Goal: Task Accomplishment & Management: Complete application form

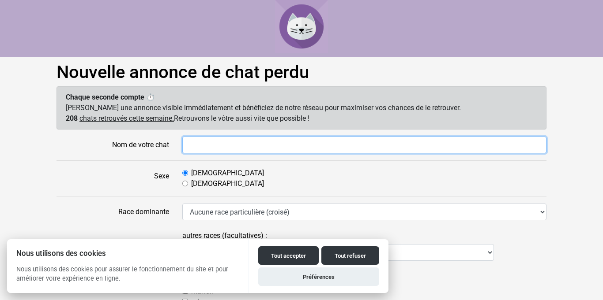
click at [242, 146] on input "Nom de votre chat" at bounding box center [364, 145] width 364 height 17
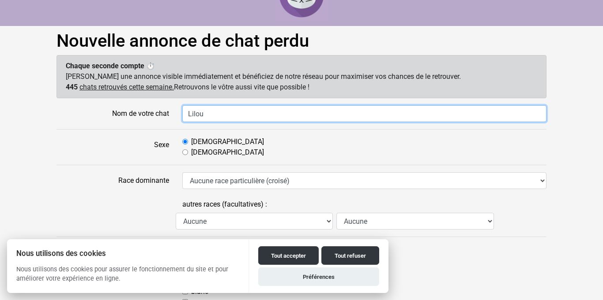
scroll to position [30, 0]
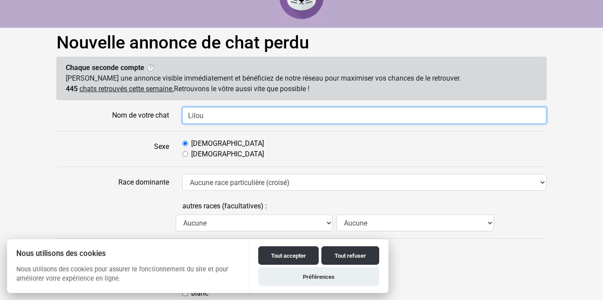
type input "Lilou"
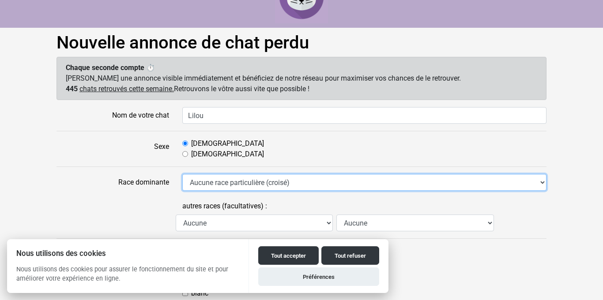
click at [195, 183] on select "Aucune race particulière (croisé) Abyssin Américain à poil dur American Bobtail…" at bounding box center [364, 182] width 364 height 17
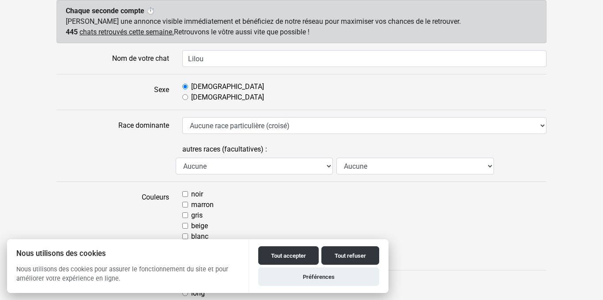
scroll to position [89, 0]
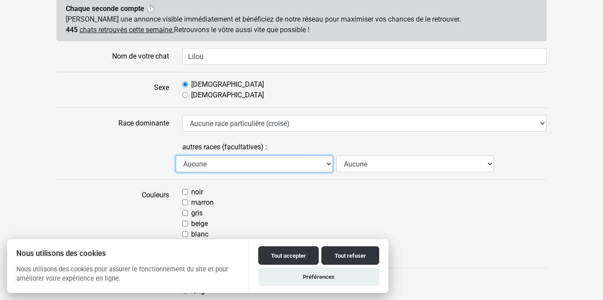
click at [192, 164] on select "Aucune Abyssin Américain à poil dur American Bobtail American Shorthair Angora …" at bounding box center [254, 164] width 157 height 17
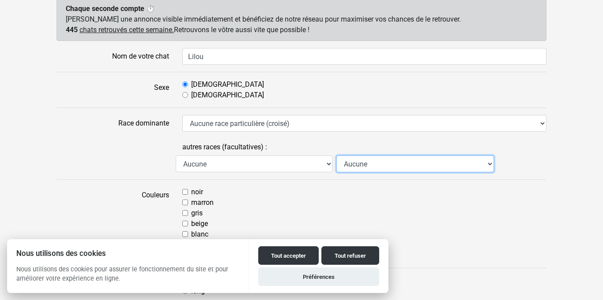
click at [397, 171] on select "Aucune Abyssin Américain à poil dur American Bobtail American Shorthair Angora …" at bounding box center [414, 164] width 157 height 17
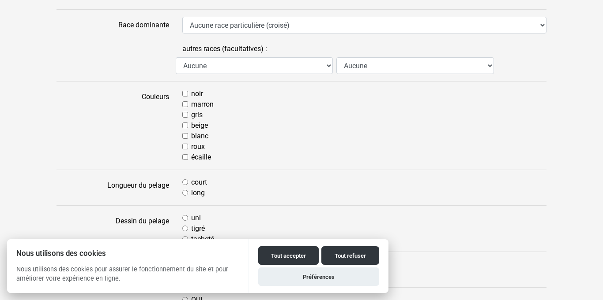
scroll to position [189, 0]
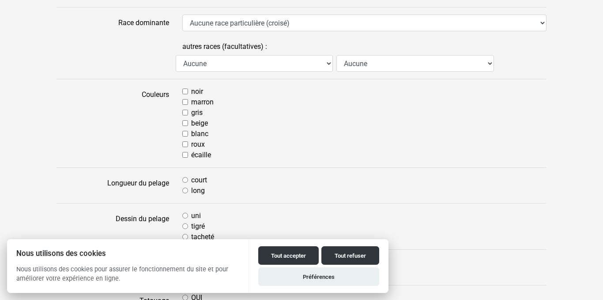
click at [186, 113] on input "gris" at bounding box center [185, 113] width 6 height 6
checkbox input "true"
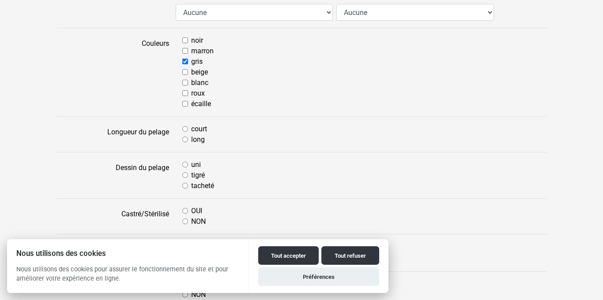
scroll to position [244, 0]
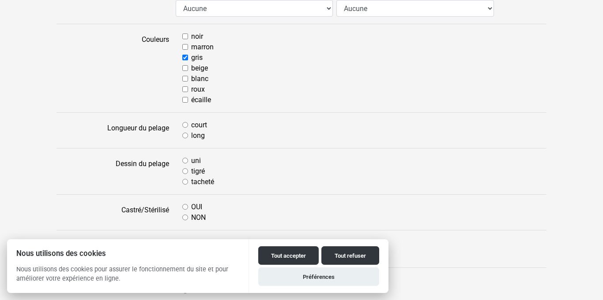
click at [188, 124] on div "court" at bounding box center [364, 125] width 364 height 11
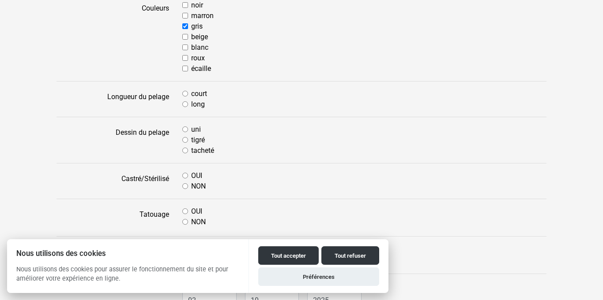
scroll to position [277, 0]
click at [185, 131] on input "uni" at bounding box center [185, 128] width 6 height 6
radio input "true"
click at [187, 138] on input "tigré" at bounding box center [185, 139] width 6 height 6
radio input "true"
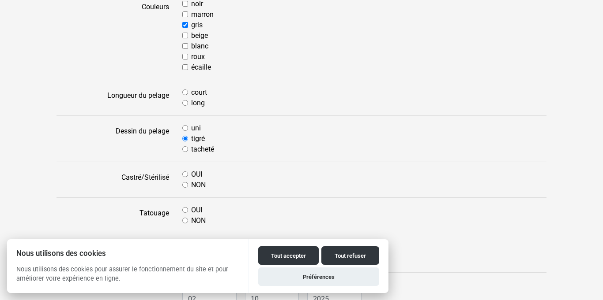
click at [185, 93] on input "court" at bounding box center [185, 93] width 6 height 6
radio input "true"
click at [185, 139] on input "tigré" at bounding box center [185, 139] width 6 height 6
click at [185, 128] on input "uni" at bounding box center [185, 128] width 6 height 6
radio input "true"
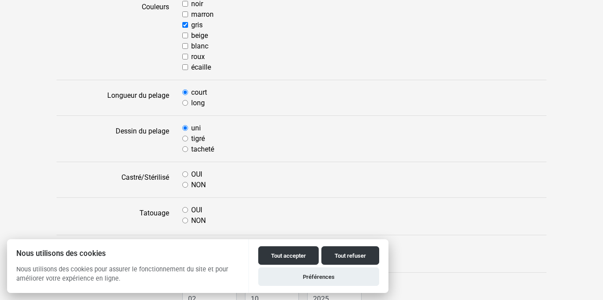
click at [185, 183] on input "NON" at bounding box center [185, 185] width 6 height 6
radio input "true"
click at [184, 174] on input "OUI" at bounding box center [185, 175] width 6 height 6
radio input "true"
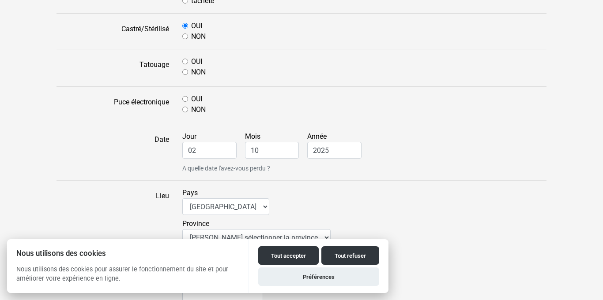
scroll to position [428, 0]
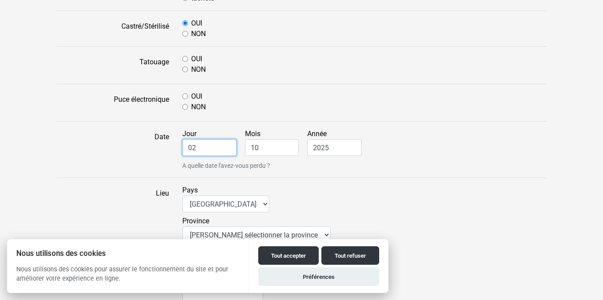
click at [200, 153] on input "02" at bounding box center [209, 147] width 54 height 17
type input "0"
type input "8"
click at [263, 144] on input "10" at bounding box center [272, 147] width 54 height 17
type input "1"
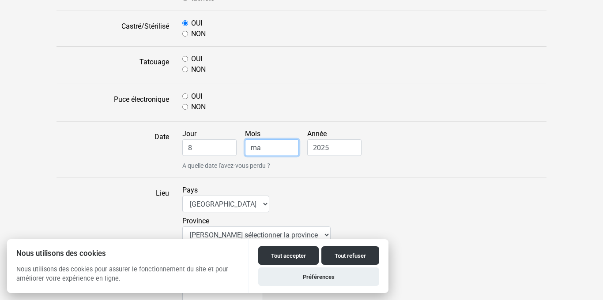
type input "m"
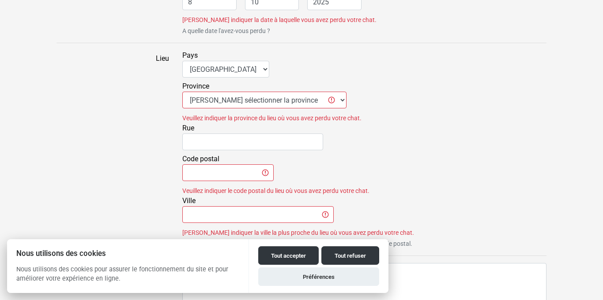
scroll to position [572, 0]
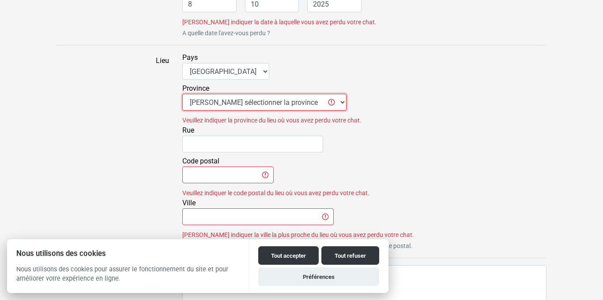
click at [216, 101] on select "Veuillez sélectionner la province AB - Alberta BC - Colombie-Britannique IPE - …" at bounding box center [264, 102] width 164 height 17
click at [182, 94] on select "Veuillez sélectionner la province AB - Alberta BC - Colombie-Britannique IPE - …" at bounding box center [264, 102] width 164 height 17
click at [189, 105] on select "Veuillez sélectionner la province AB - Alberta BC - Colombie-Britannique IPE - …" at bounding box center [264, 102] width 164 height 17
select select "qc"
click at [182, 94] on select "Veuillez sélectionner la province AB - Alberta BC - Colombie-Britannique IPE - …" at bounding box center [264, 102] width 164 height 17
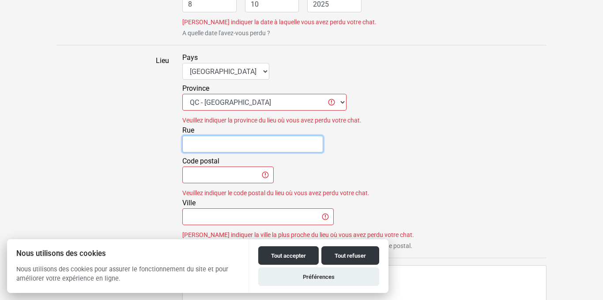
click at [188, 142] on input "Rue" at bounding box center [252, 144] width 141 height 17
type input "[PERSON_NAME]"
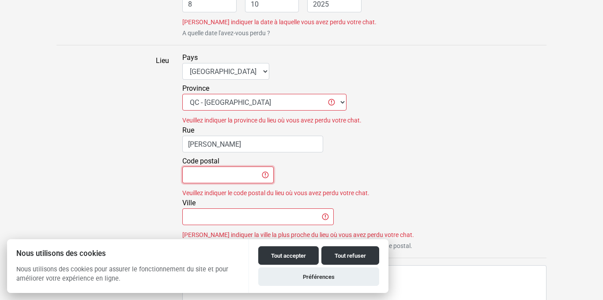
click at [229, 175] on input "Code postal" at bounding box center [227, 175] width 91 height 17
click at [251, 217] on input "Ville" at bounding box center [257, 217] width 151 height 17
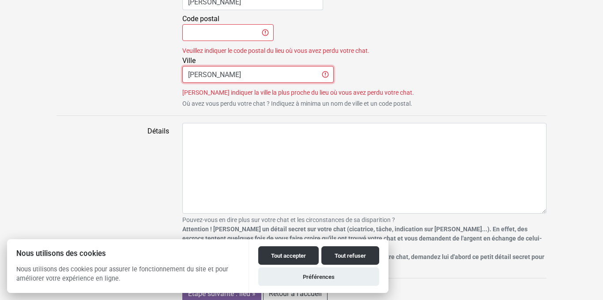
scroll to position [714, 0]
type input "[PERSON_NAME]"
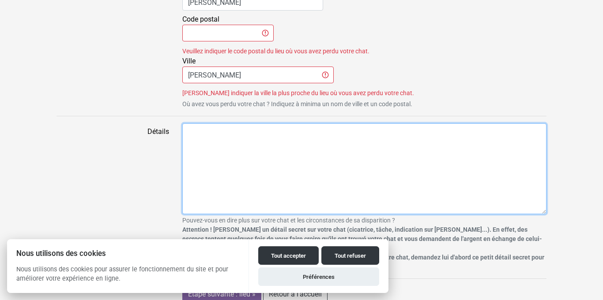
click at [365, 182] on textarea "Détails" at bounding box center [364, 169] width 364 height 91
click at [265, 132] on textarea "il a une cicatrice sur le dez" at bounding box center [364, 169] width 364 height 91
click at [289, 152] on textarea "il a une cicatrice sur le dez" at bounding box center [364, 169] width 364 height 91
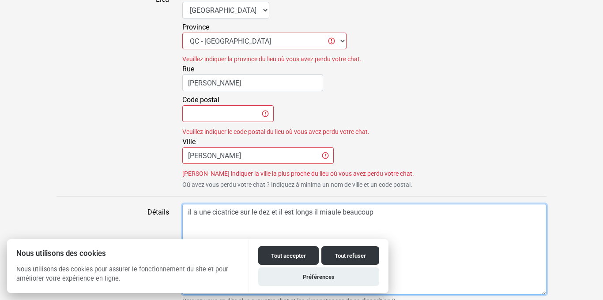
scroll to position [632, 0]
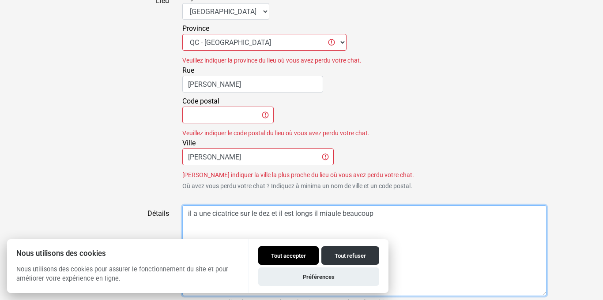
type textarea "il a une cicatrice sur le dez et il est longs il miaule beaucoup"
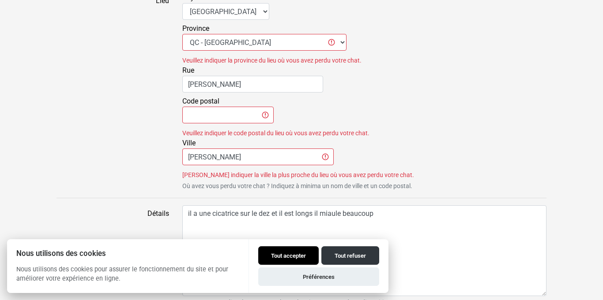
click at [292, 258] on button "Tout accepter" at bounding box center [288, 256] width 60 height 19
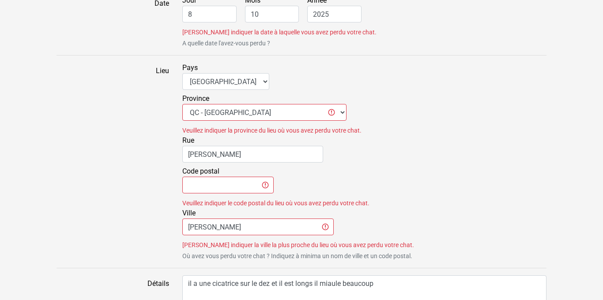
scroll to position [561, 0]
click at [229, 186] on input "Code postal" at bounding box center [227, 186] width 91 height 17
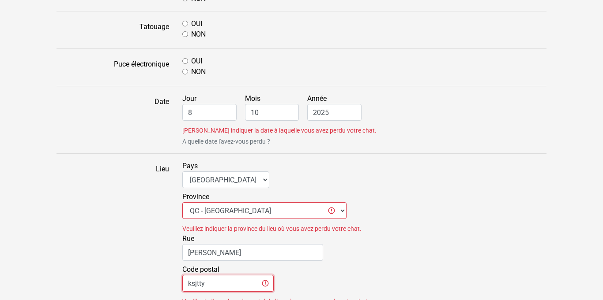
scroll to position [450, 0]
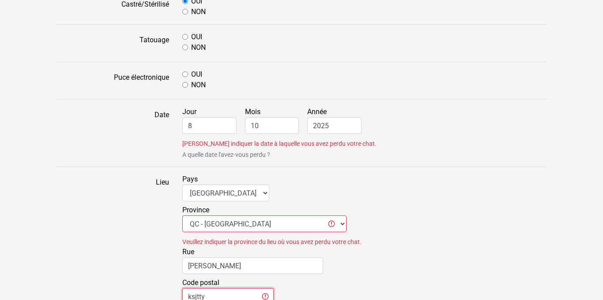
type input "ksjtty"
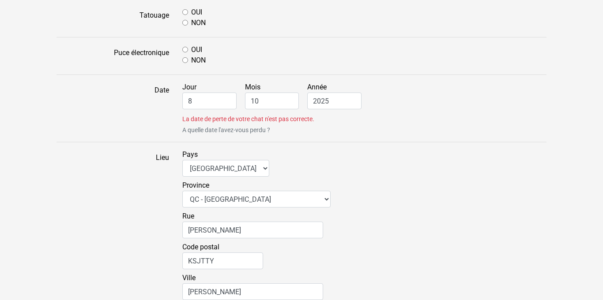
scroll to position [476, 0]
click at [344, 101] on input "2025" at bounding box center [334, 100] width 54 height 17
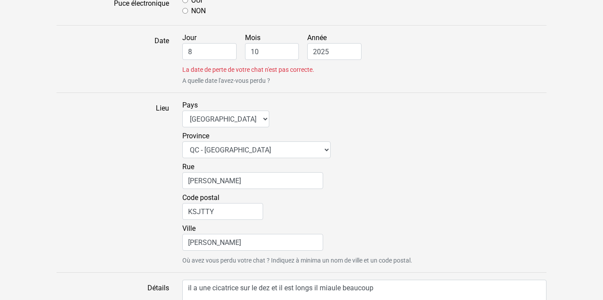
scroll to position [508, 0]
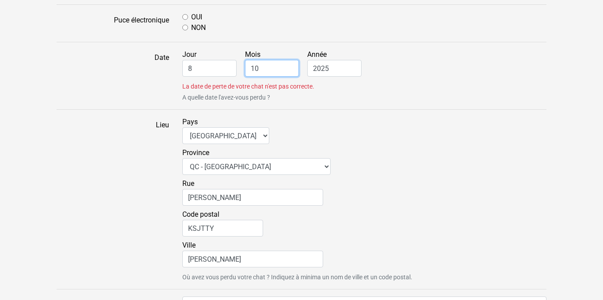
click at [269, 65] on input "10" at bounding box center [272, 68] width 54 height 17
type input "1"
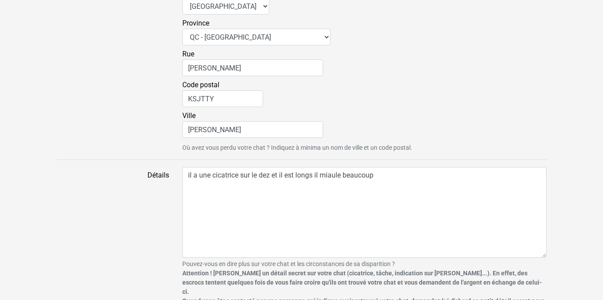
scroll to position [682, 0]
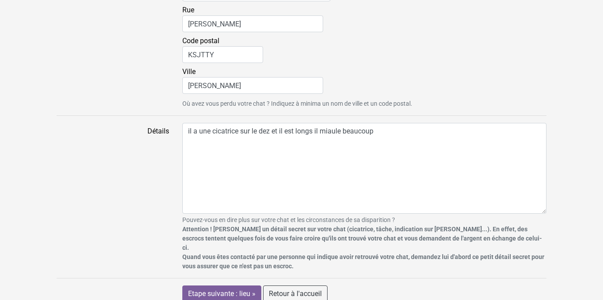
type input "8"
click at [182, 286] on input "Etape suivante : lieu »" at bounding box center [221, 294] width 79 height 17
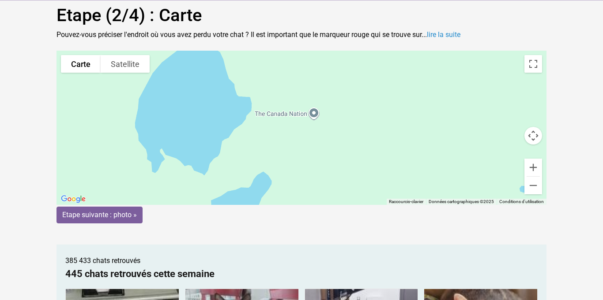
scroll to position [54, 0]
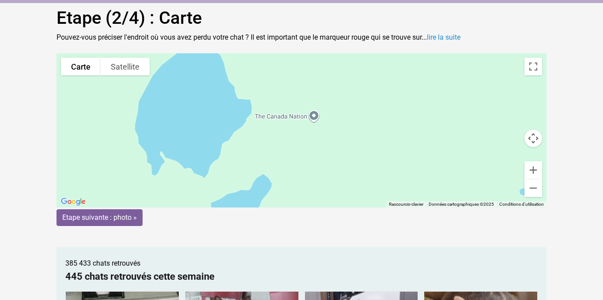
click at [257, 123] on div "Pour activer le glissement du marqueur avec le clavier, appuyez sur Alt+Entrée.…" at bounding box center [301, 130] width 490 height 154
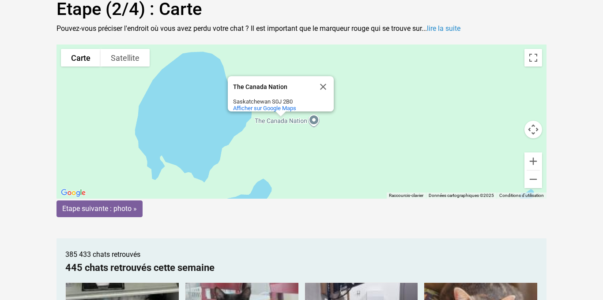
scroll to position [62, 0]
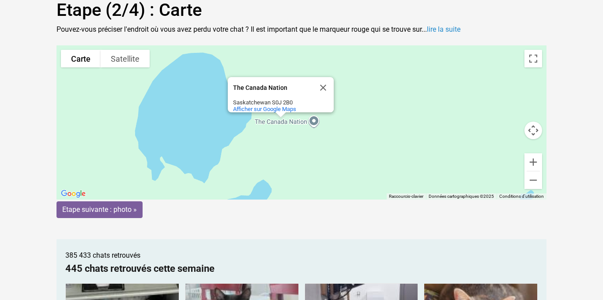
click at [211, 138] on div "Pour activer le glissement du marqueur avec le clavier, appuyez sur Alt+Entrée.…" at bounding box center [301, 122] width 490 height 154
click at [215, 142] on div "Pour activer le glissement du marqueur avec le clavier, appuyez sur Alt+Entrée.…" at bounding box center [301, 122] width 490 height 154
click at [220, 137] on div "Pour activer le glissement du marqueur avec le clavier, appuyez sur Alt+Entrée.…" at bounding box center [301, 122] width 490 height 154
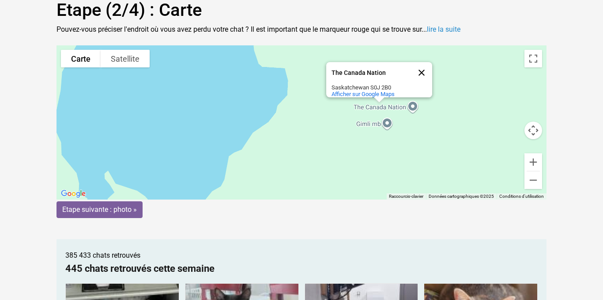
click at [420, 68] on button "Fermer" at bounding box center [421, 72] width 21 height 21
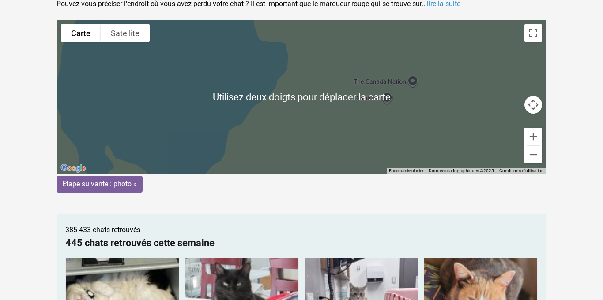
scroll to position [87, 0]
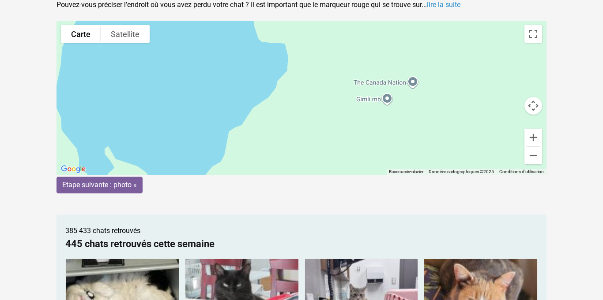
click at [454, 116] on div "Pour activer le glissement du marqueur avec le clavier, appuyez sur Alt+Entrée.…" at bounding box center [301, 98] width 490 height 154
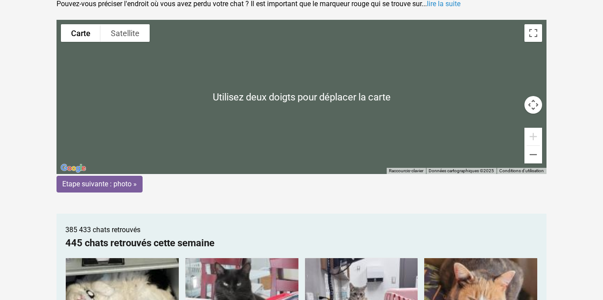
scroll to position [90, 0]
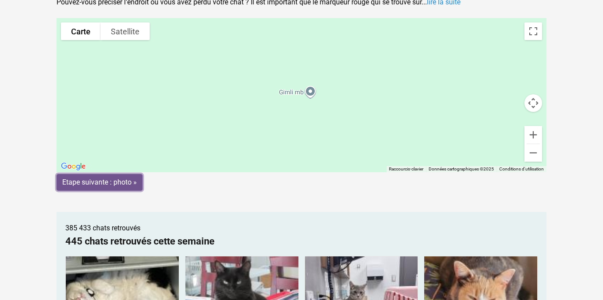
click at [117, 190] on input "Etape suivante : photo »" at bounding box center [99, 182] width 86 height 17
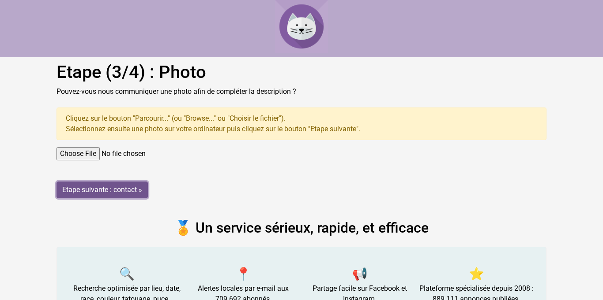
click at [114, 188] on input "Etape suivante : contact »" at bounding box center [101, 190] width 91 height 17
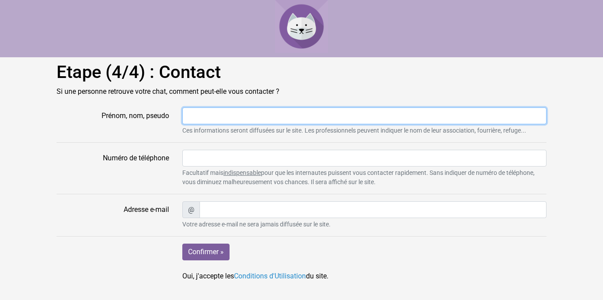
click at [204, 114] on input "Prénom, nom, pseudo" at bounding box center [364, 116] width 364 height 17
type input "noémie"
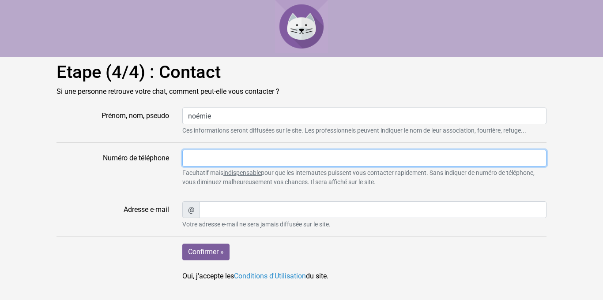
click at [199, 161] on input "Numéro de téléphone" at bounding box center [364, 158] width 364 height 17
type input "5"
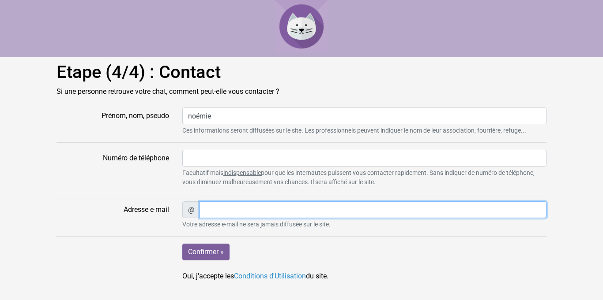
click at [337, 207] on input "Adresse e-mail" at bounding box center [372, 210] width 347 height 17
type input "garneaun4@csdps.qc.ca"
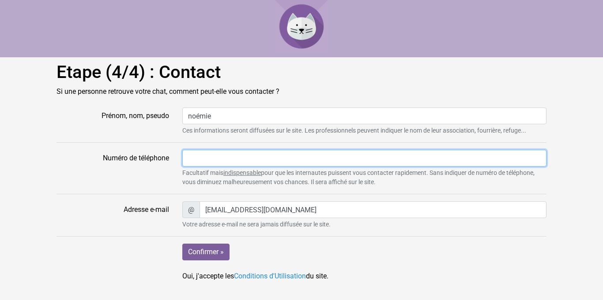
click at [228, 160] on input "Numéro de téléphone" at bounding box center [364, 158] width 364 height 17
type input "581-745-7774"
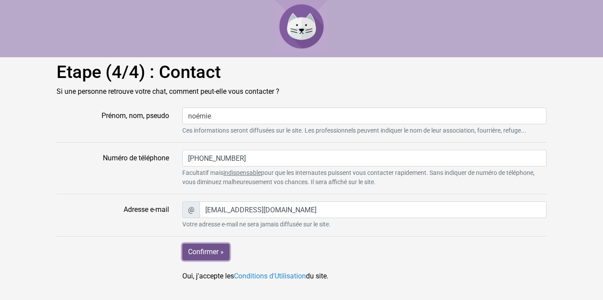
click at [213, 256] on input "Confirmer »" at bounding box center [205, 252] width 47 height 17
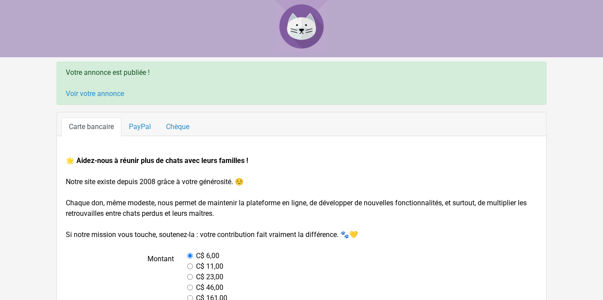
click at [196, 254] on label "C$ 6,00" at bounding box center [207, 256] width 23 height 11
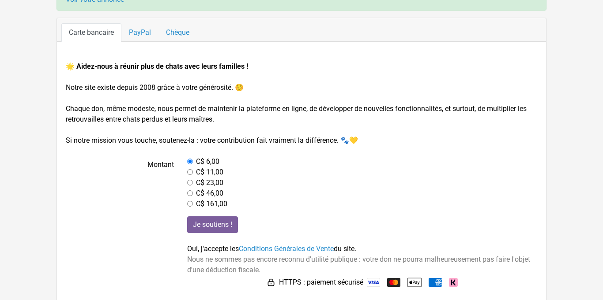
scroll to position [100, 0]
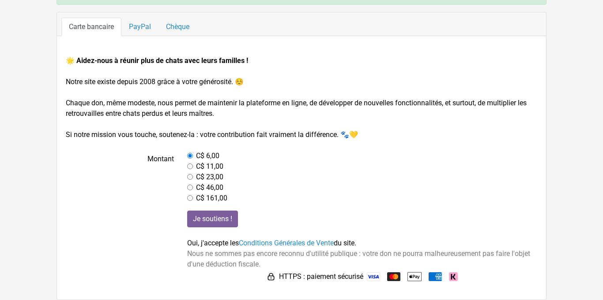
click at [188, 154] on input "radio" at bounding box center [190, 156] width 6 height 6
click at [277, 164] on div "C$ 11,00" at bounding box center [362, 166] width 350 height 11
click at [214, 215] on input "Je soutiens !" at bounding box center [212, 219] width 51 height 17
